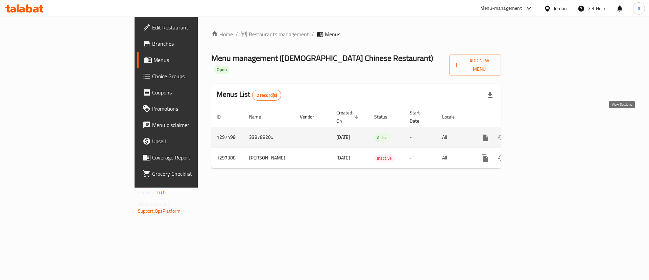
click at [542, 129] on link "enhanced table" at bounding box center [534, 137] width 16 height 16
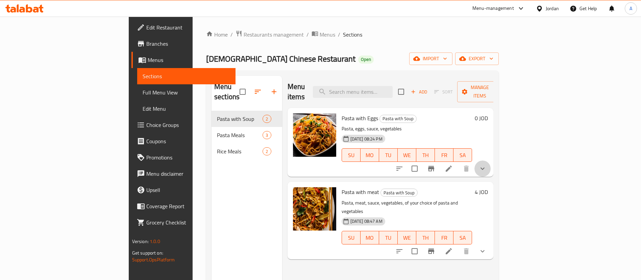
click at [491, 160] on button "show more" at bounding box center [483, 168] width 16 height 16
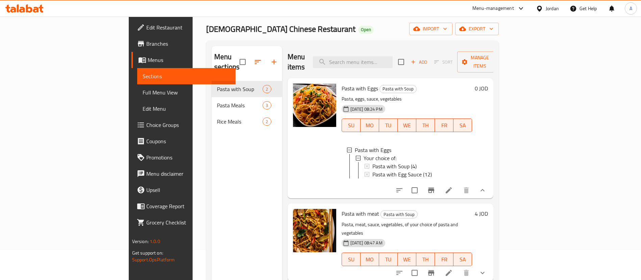
scroll to position [51, 0]
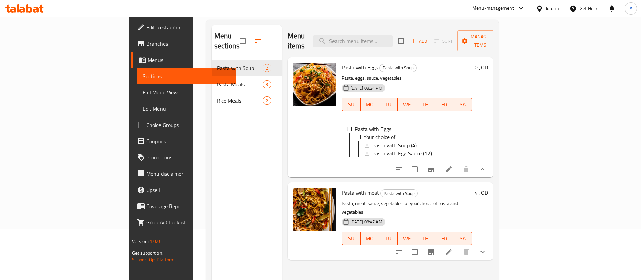
click at [491, 245] on div at bounding box center [441, 251] width 99 height 16
click at [491, 245] on button "show more" at bounding box center [483, 251] width 16 height 16
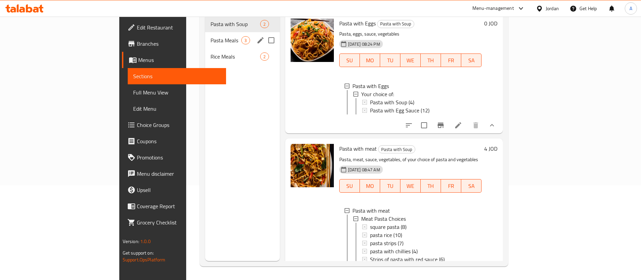
scroll to position [0, 0]
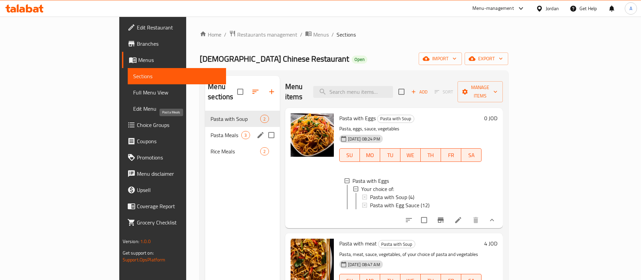
click at [211, 131] on span "Pasta Meals" at bounding box center [226, 135] width 31 height 8
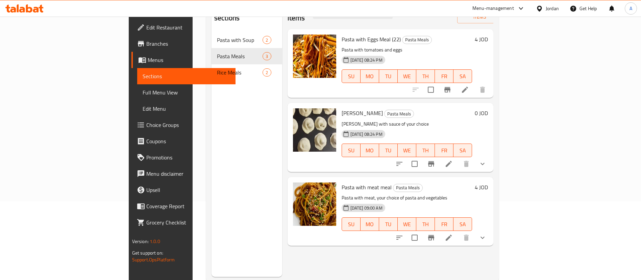
scroll to position [95, 0]
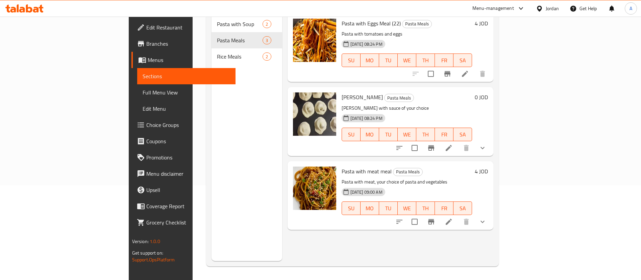
click at [487, 217] on icon "show more" at bounding box center [483, 221] width 8 height 8
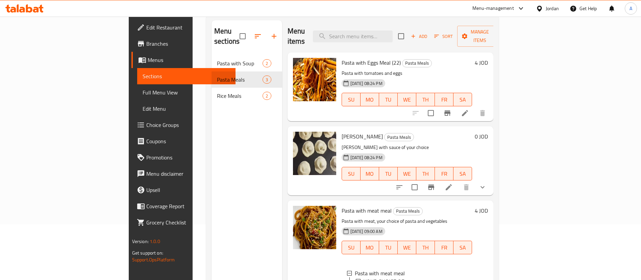
scroll to position [0, 0]
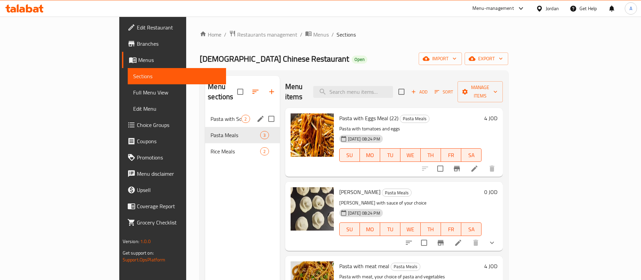
click at [211, 115] on span "Pasta with Soup" at bounding box center [226, 119] width 31 height 8
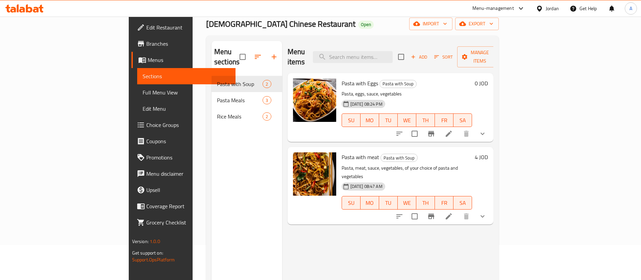
scroll to position [51, 0]
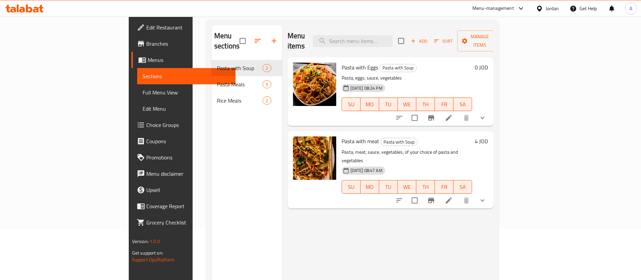
click at [491, 110] on button "show more" at bounding box center [483, 118] width 16 height 16
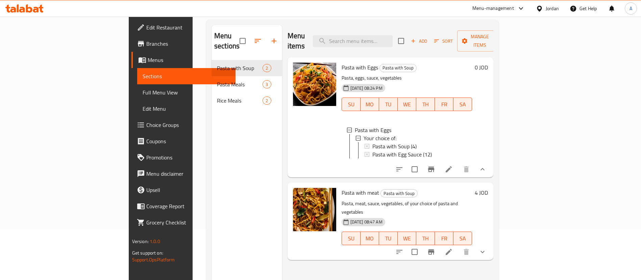
click at [491, 248] on button "show more" at bounding box center [483, 251] width 16 height 16
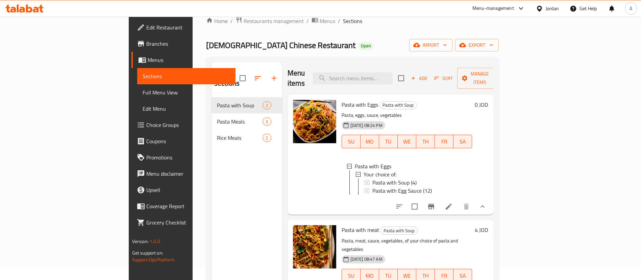
scroll to position [0, 0]
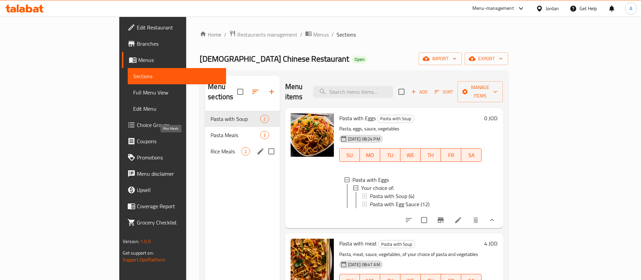
click at [211, 147] on span "Rice Meals" at bounding box center [226, 151] width 31 height 8
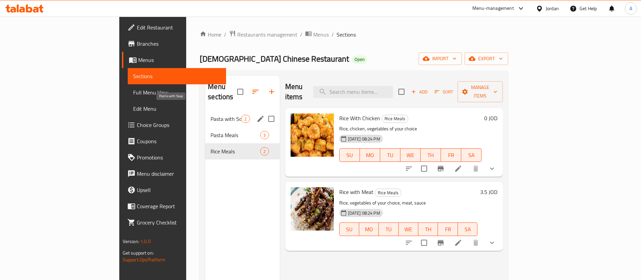
click at [211, 115] on span "Pasta with Soup" at bounding box center [226, 119] width 31 height 8
